Goal: Transaction & Acquisition: Purchase product/service

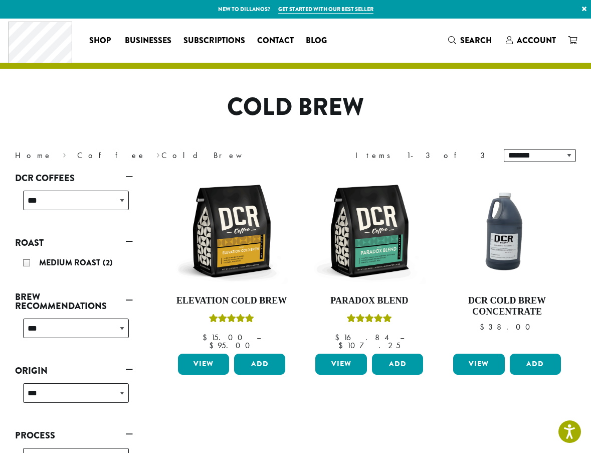
scroll to position [67, 0]
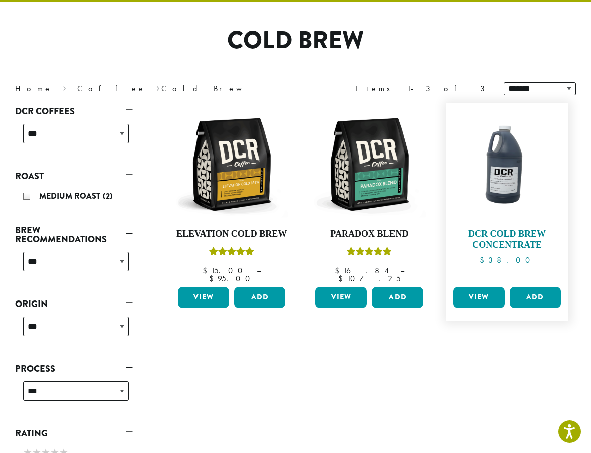
click at [506, 242] on h4 "DCR Cold Brew Concentrate" at bounding box center [507, 240] width 113 height 22
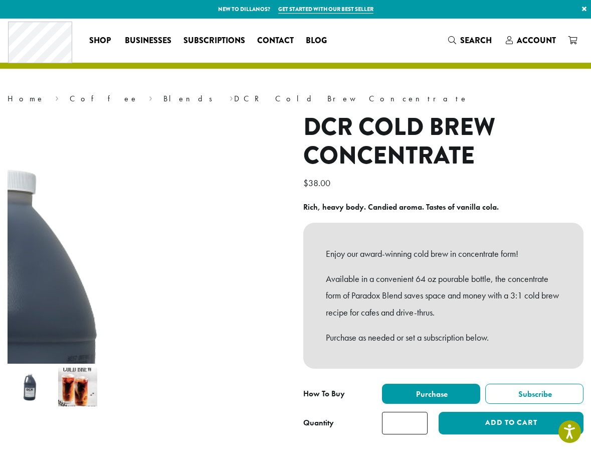
click at [265, 136] on img at bounding box center [15, 377] width 602 height 602
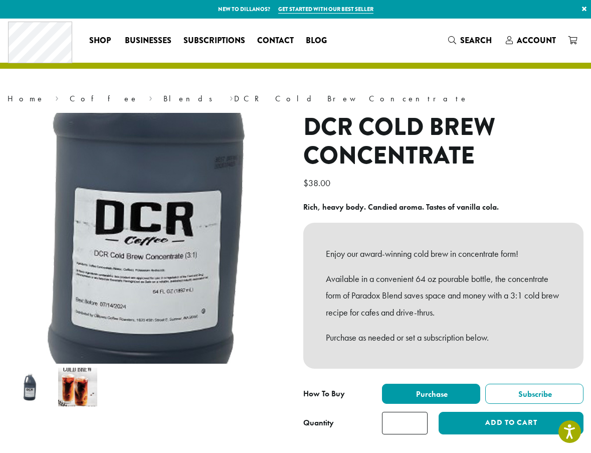
click at [134, 281] on img at bounding box center [163, 178] width 602 height 602
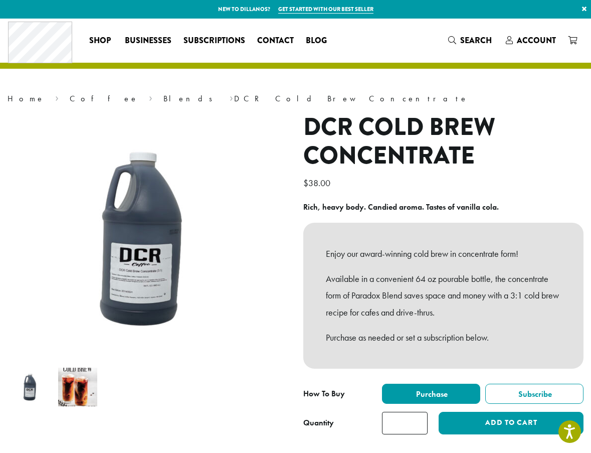
click at [78, 380] on img at bounding box center [77, 387] width 39 height 39
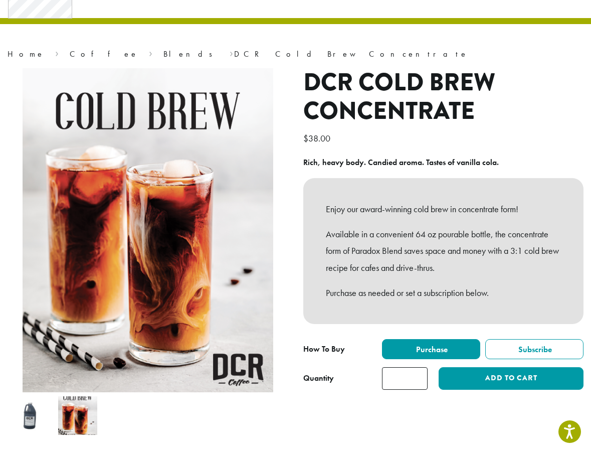
scroll to position [67, 0]
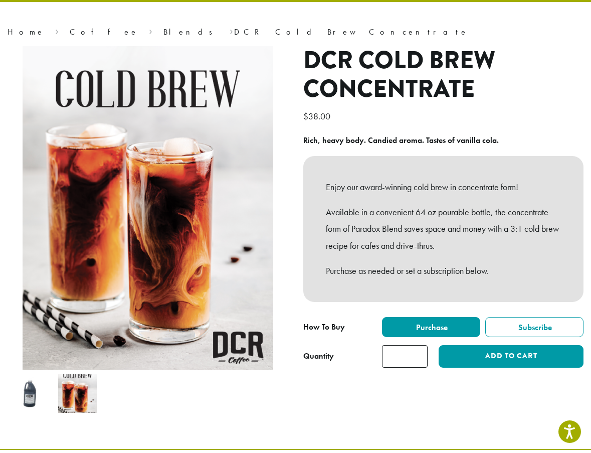
click at [29, 393] on img at bounding box center [31, 393] width 39 height 39
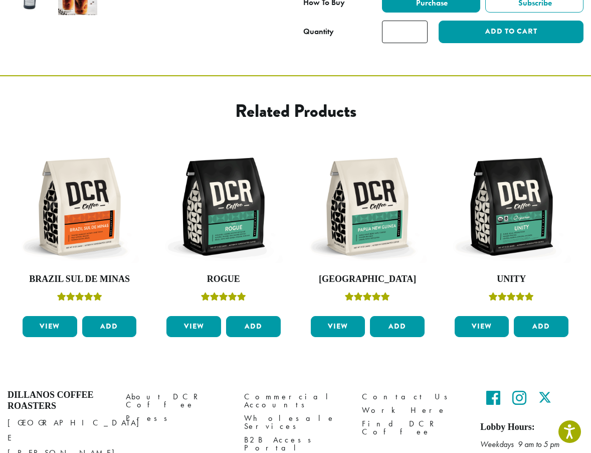
scroll to position [450, 0]
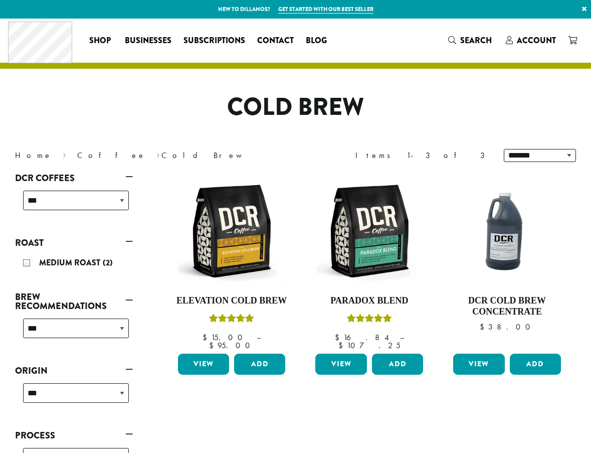
scroll to position [67, 0]
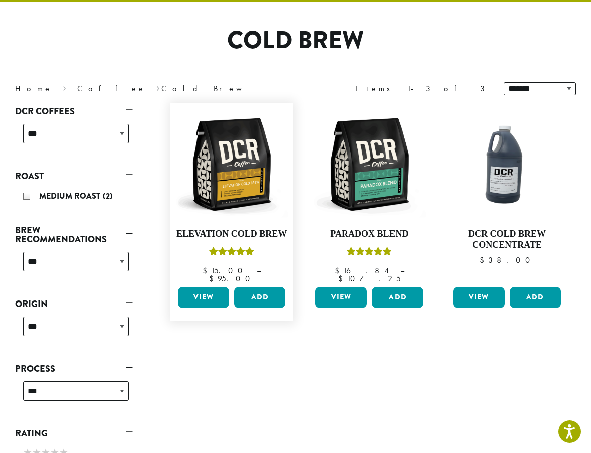
click at [202, 287] on link "View" at bounding box center [203, 297] width 51 height 21
